Goal: Transaction & Acquisition: Purchase product/service

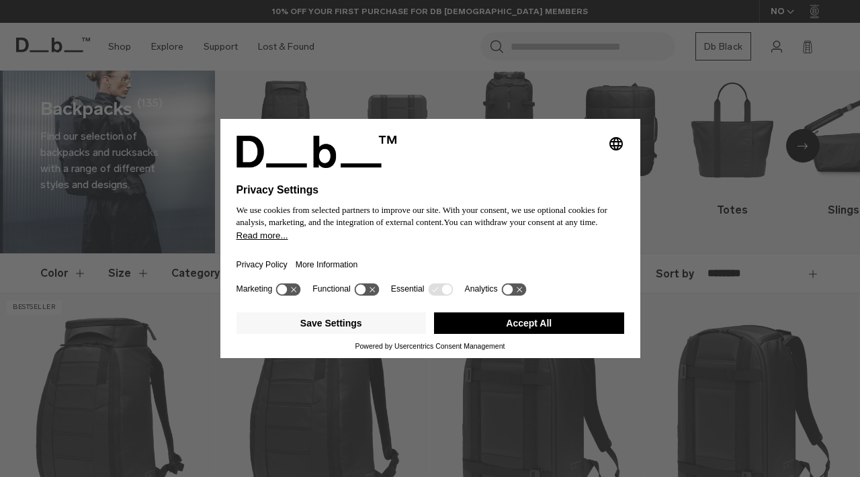
scroll to position [36, 0]
click at [468, 334] on button "Accept All" at bounding box center [529, 324] width 190 height 22
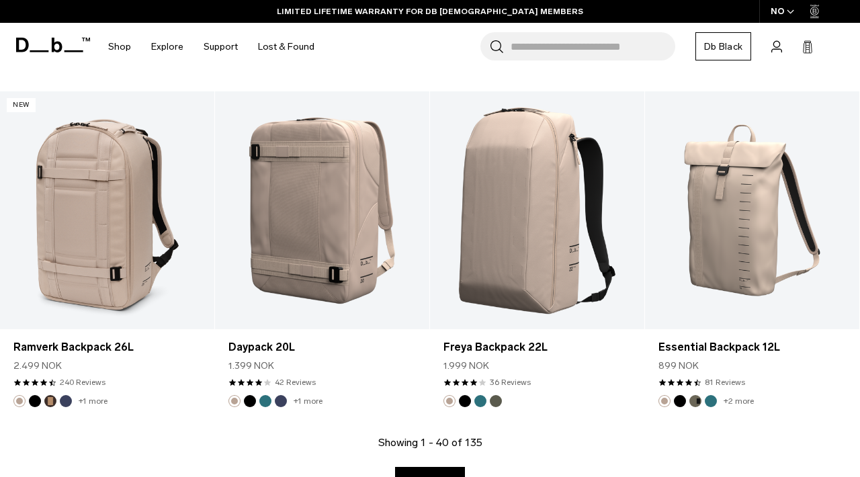
scroll to position [3639, 0]
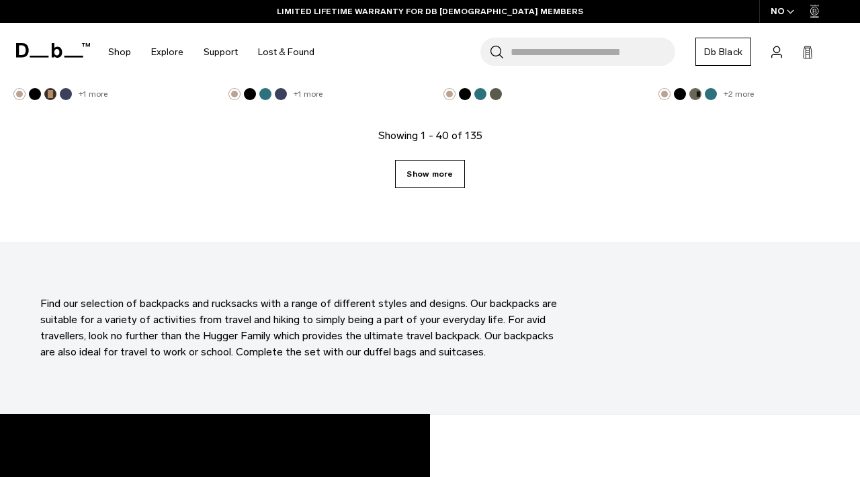
click at [437, 161] on link "Show more" at bounding box center [429, 174] width 69 height 28
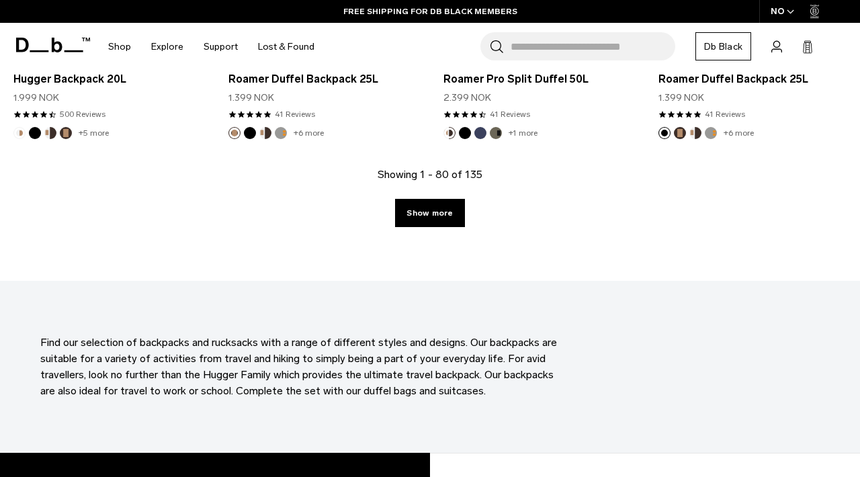
scroll to position [6866, 0]
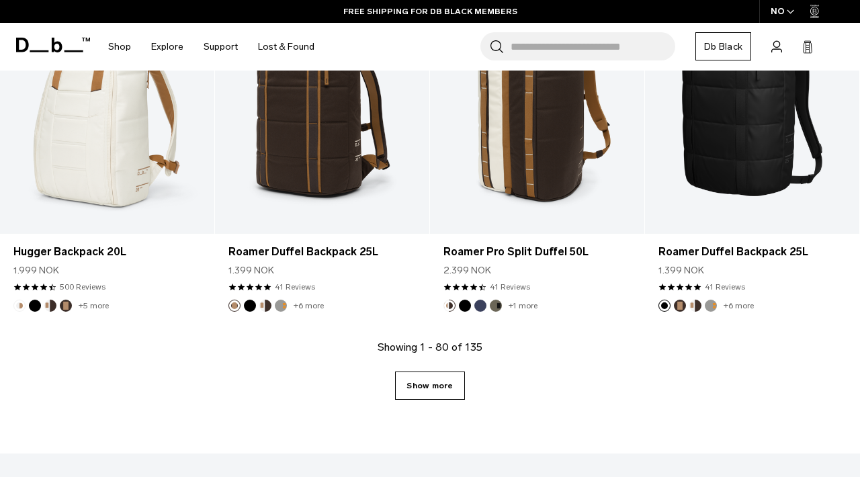
click at [430, 372] on link "Show more" at bounding box center [429, 386] width 69 height 28
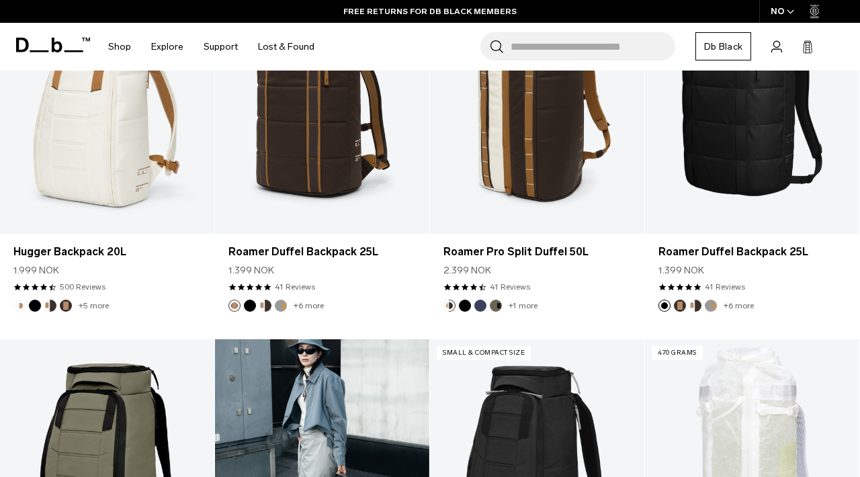
click at [426, 370] on link "Roamer Pro Split Duffel 70L" at bounding box center [322, 458] width 214 height 238
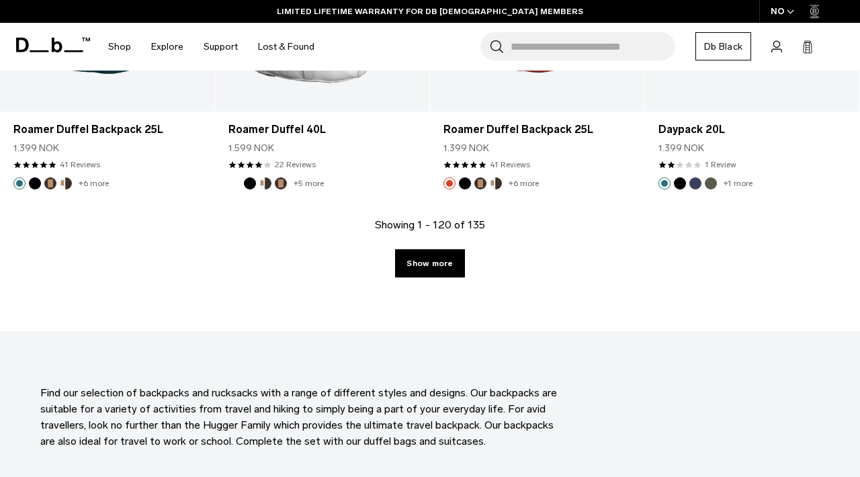
scroll to position [10401, 0]
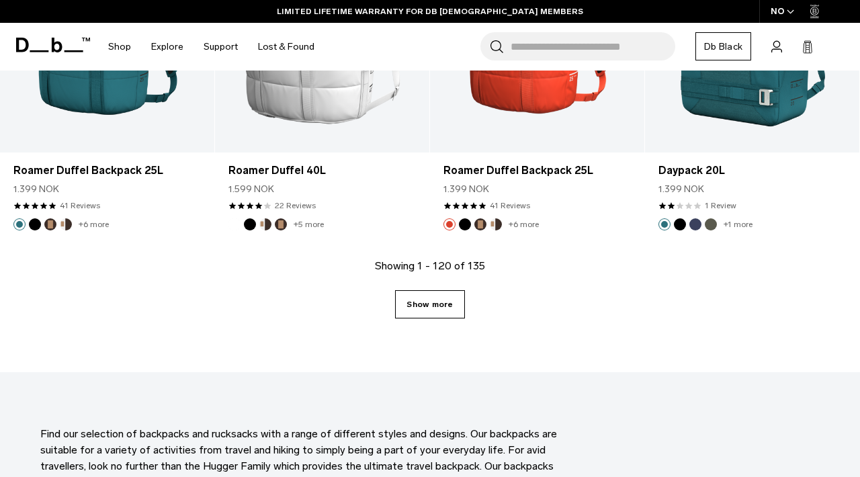
click at [434, 290] on link "Show more" at bounding box center [429, 304] width 69 height 28
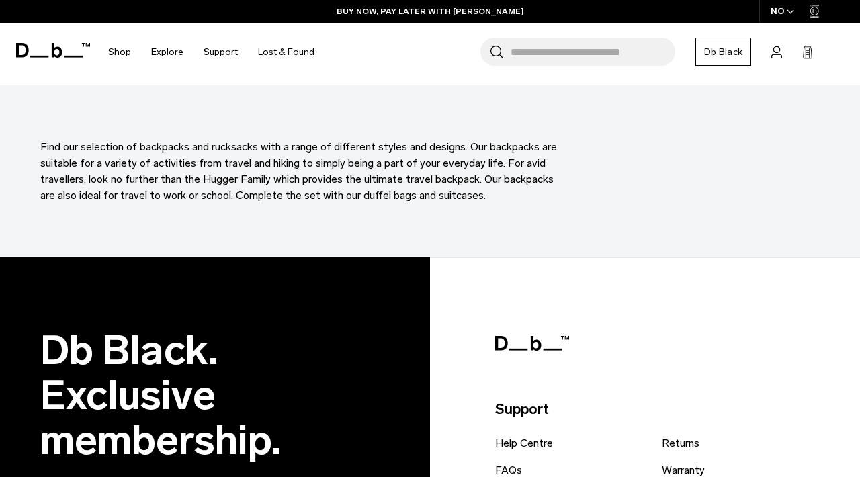
scroll to position [11790, 0]
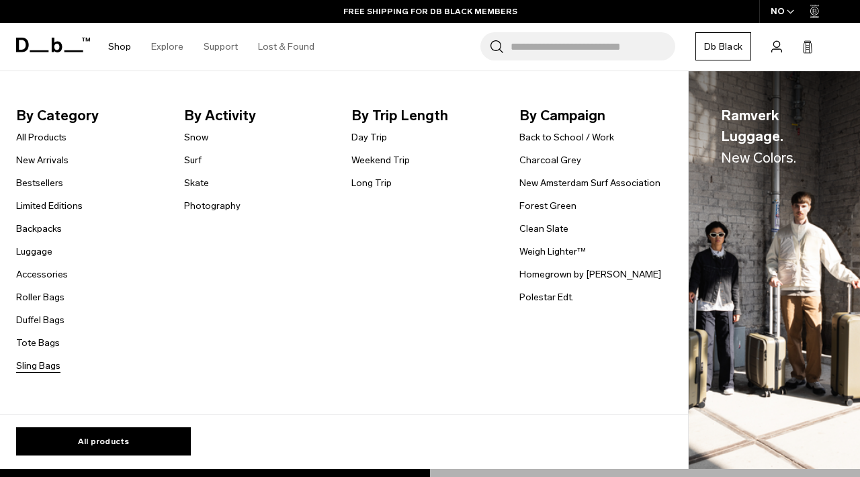
click at [44, 368] on link "Sling Bags" at bounding box center [38, 366] width 44 height 14
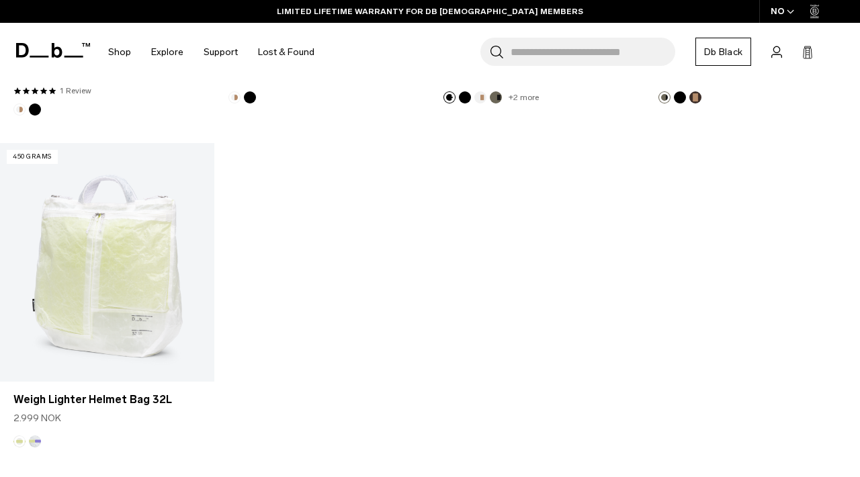
scroll to position [2594, 0]
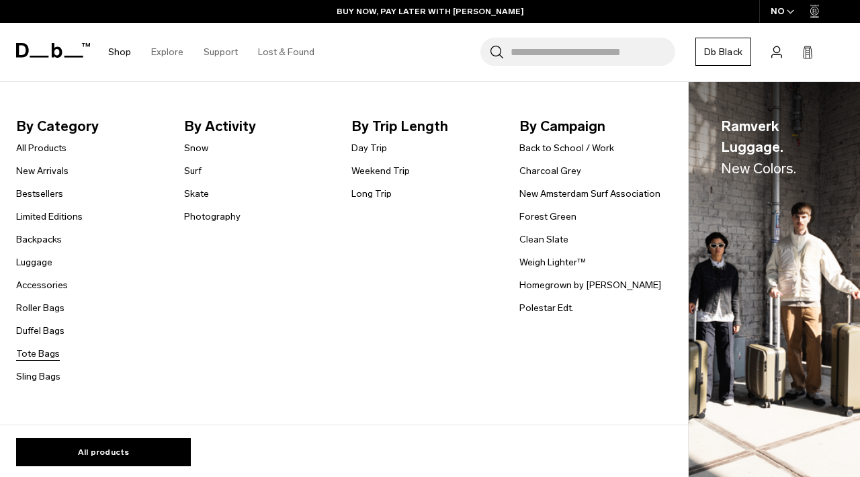
click at [30, 352] on link "Tote Bags" at bounding box center [38, 354] width 44 height 14
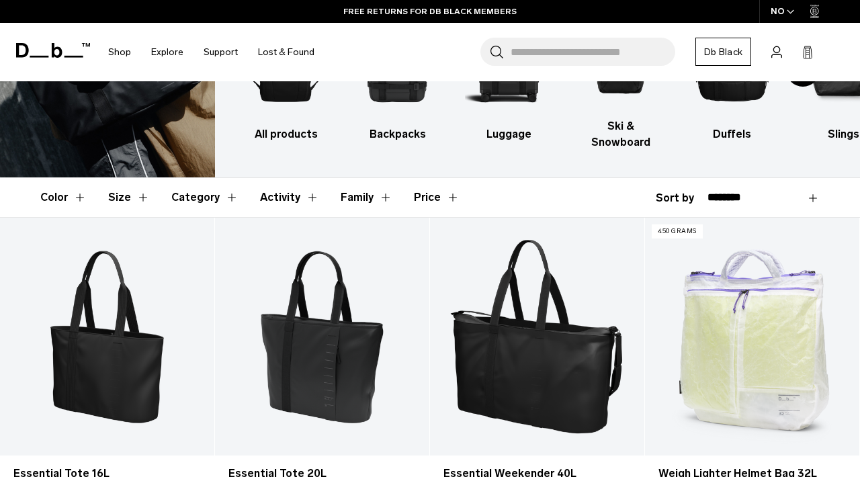
scroll to position [115, 0]
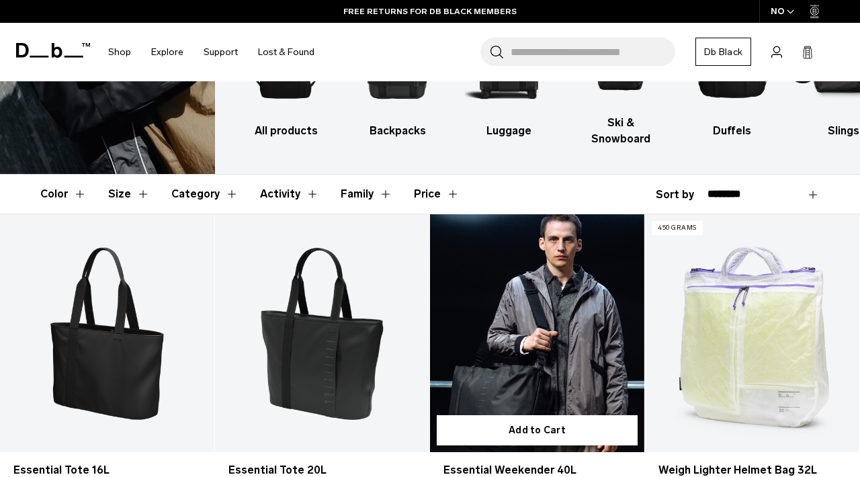
click at [529, 318] on link "Essential Weekender 40L" at bounding box center [537, 333] width 214 height 238
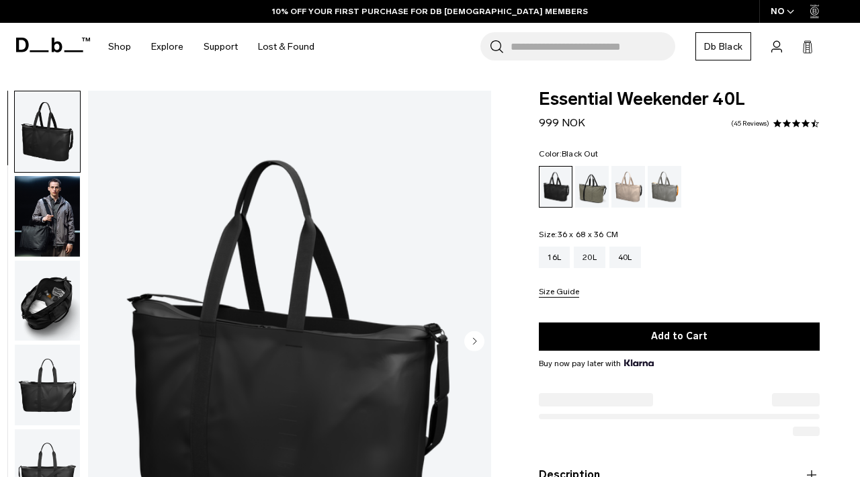
click at [481, 334] on circle "Next slide" at bounding box center [474, 341] width 20 height 20
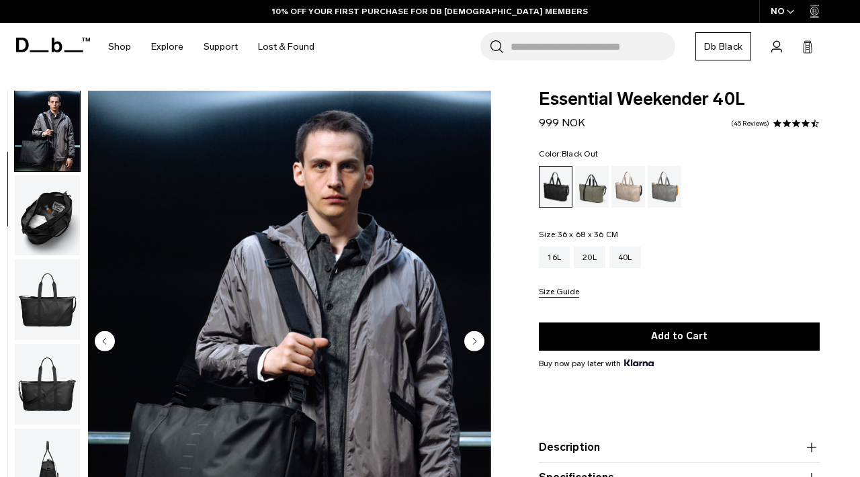
click at [473, 345] on circle "Next slide" at bounding box center [474, 341] width 20 height 20
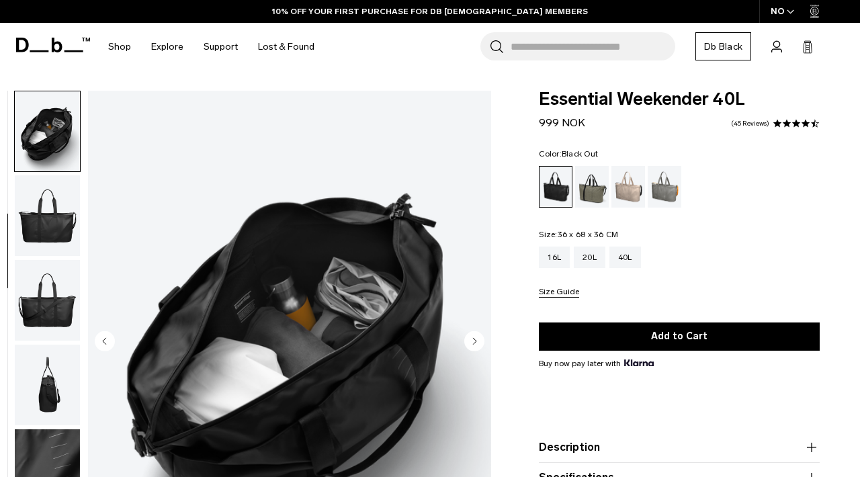
click at [475, 341] on icon "Next slide" at bounding box center [475, 341] width 3 height 6
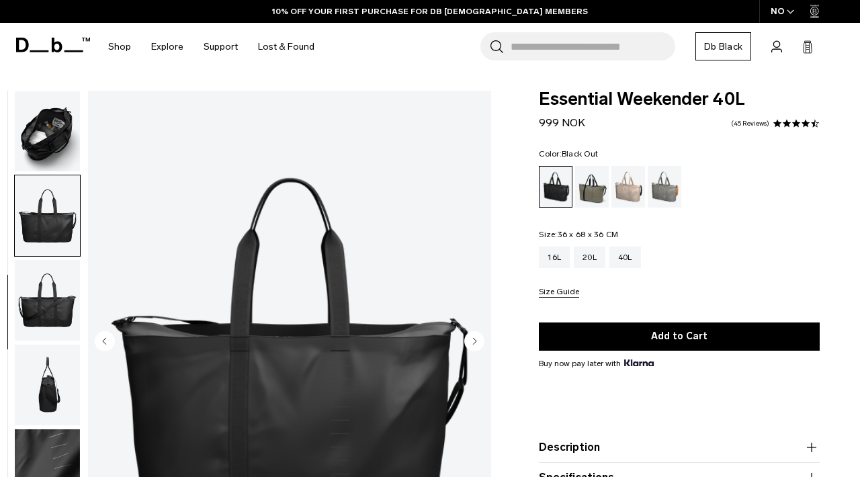
click at [475, 341] on icon "Next slide" at bounding box center [475, 341] width 3 height 6
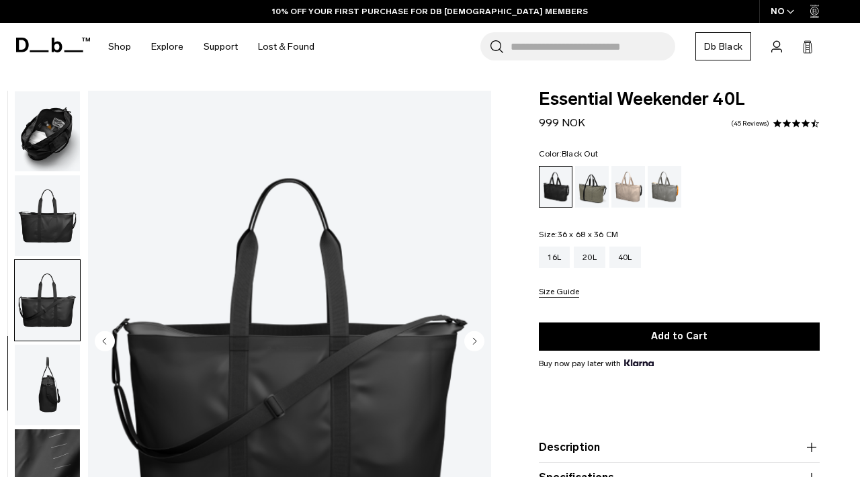
click at [475, 341] on icon "Next slide" at bounding box center [475, 341] width 3 height 6
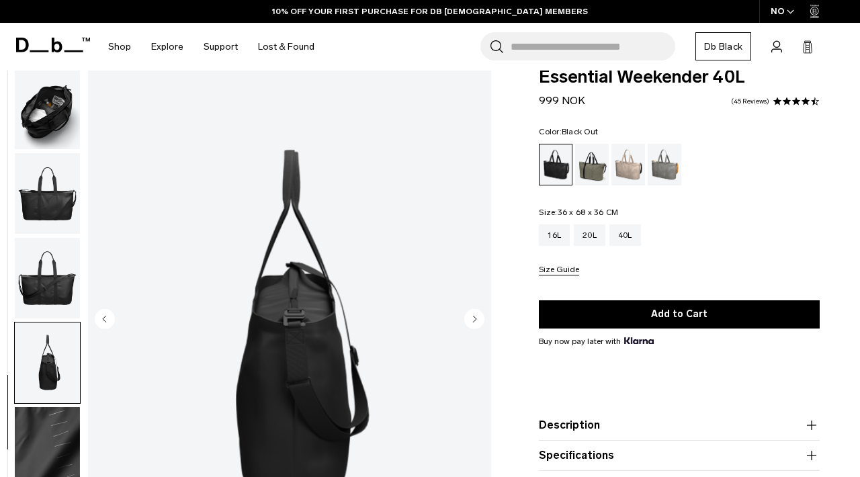
scroll to position [85, 0]
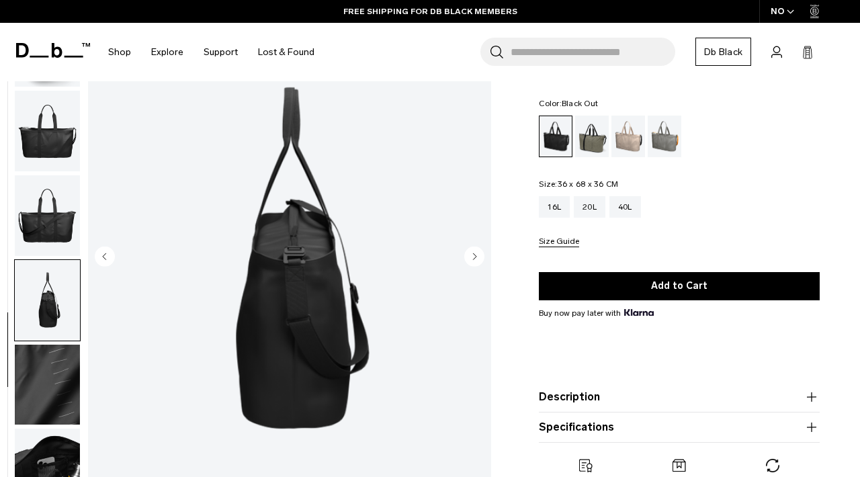
click at [106, 257] on circle "Previous slide" at bounding box center [105, 257] width 20 height 20
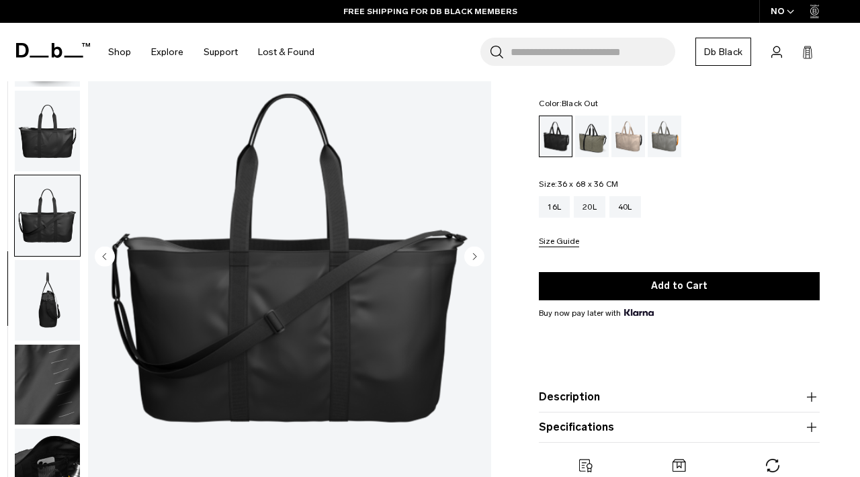
click at [106, 257] on circle "Previous slide" at bounding box center [105, 257] width 20 height 20
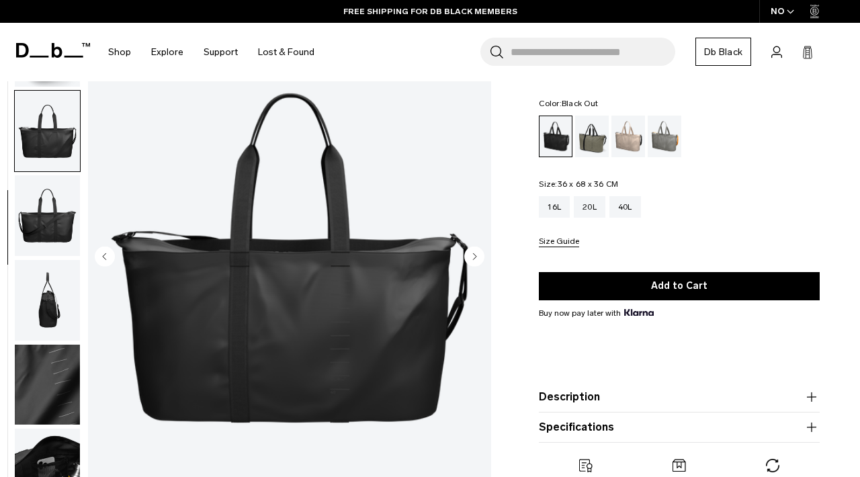
click at [106, 257] on circle "Previous slide" at bounding box center [105, 257] width 20 height 20
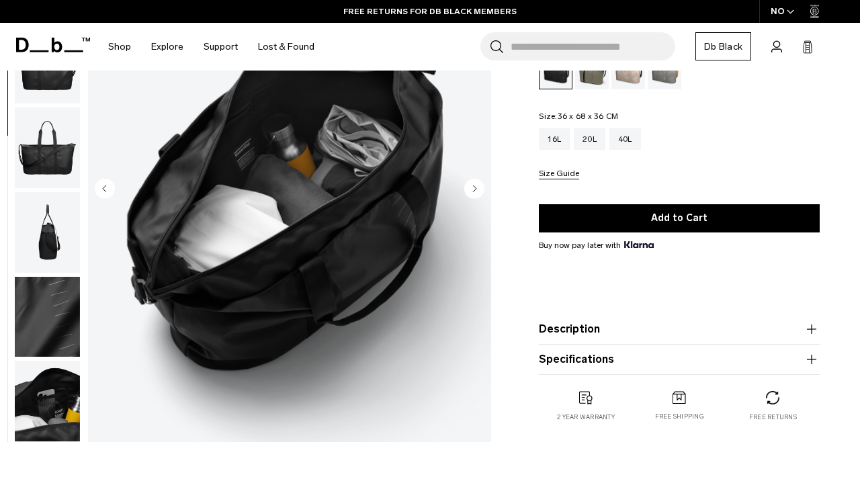
scroll to position [32, 0]
